Goal: Task Accomplishment & Management: Manage account settings

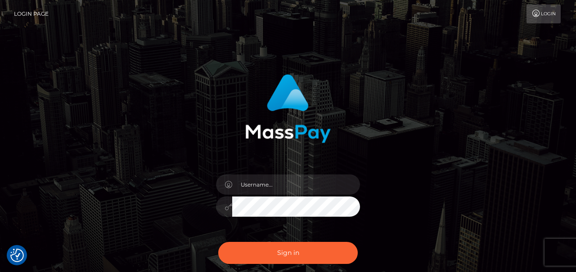
click at [545, 14] on link "Login" at bounding box center [544, 14] width 34 height 19
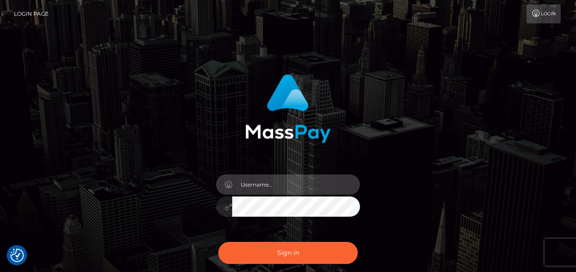
click at [271, 189] on input "text" at bounding box center [296, 185] width 128 height 20
type input "[PERSON_NAME]"
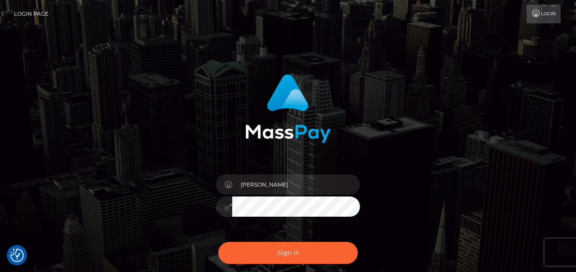
click at [39, 15] on link "Login Page" at bounding box center [31, 14] width 35 height 19
click at [265, 185] on input "[PERSON_NAME]" at bounding box center [296, 185] width 128 height 20
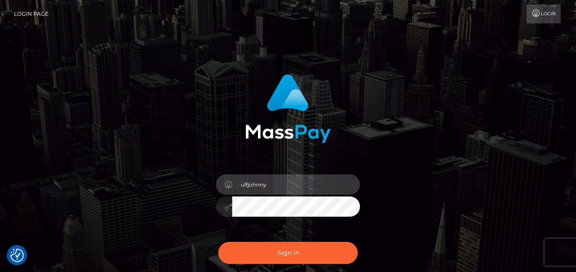
type input "ulfjohnny"
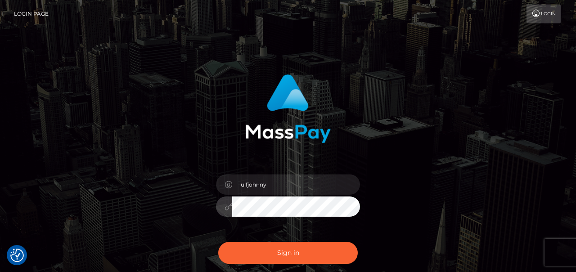
click at [218, 242] on button "Sign in" at bounding box center [288, 253] width 140 height 22
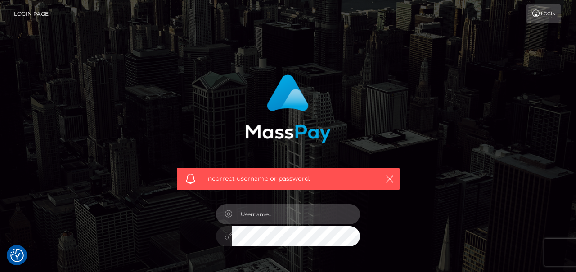
click at [249, 218] on input "text" at bounding box center [296, 214] width 128 height 20
type input "ulfjohnny"
